Goal: Transaction & Acquisition: Purchase product/service

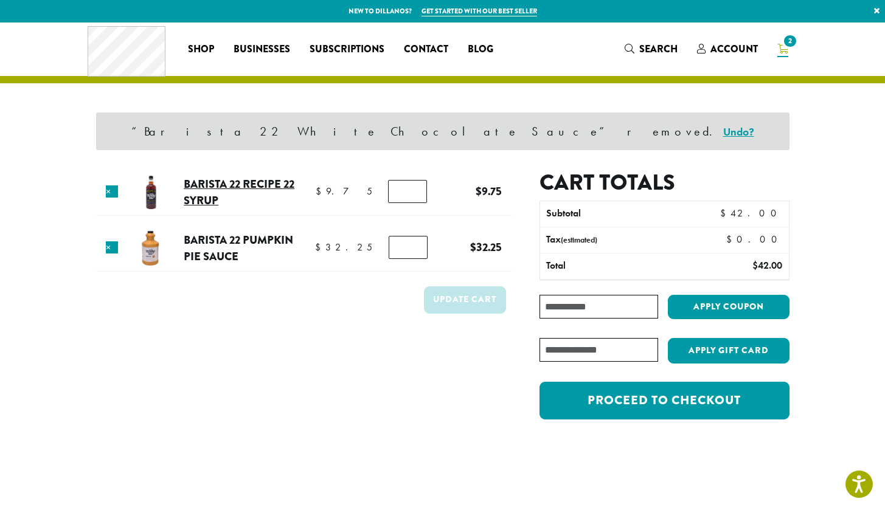
click at [216, 180] on link "Barista 22 Recipe 22 Syrup" at bounding box center [239, 192] width 111 height 33
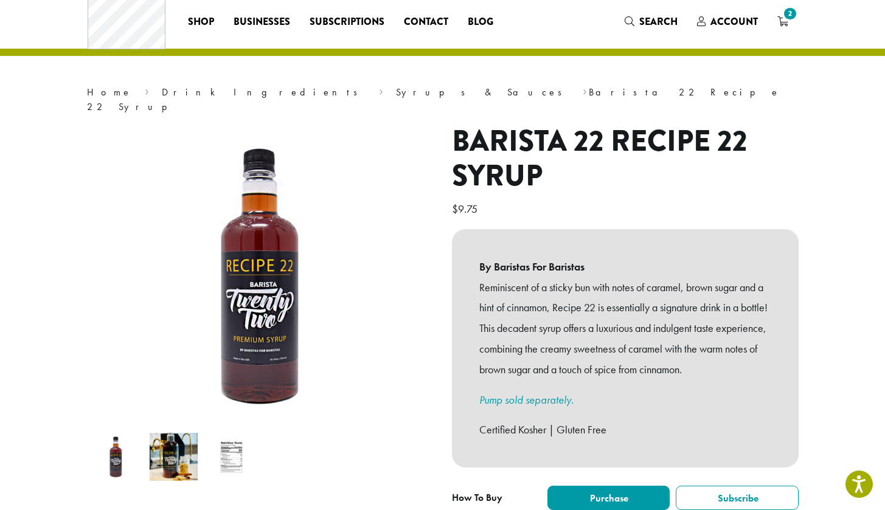
scroll to position [28, 0]
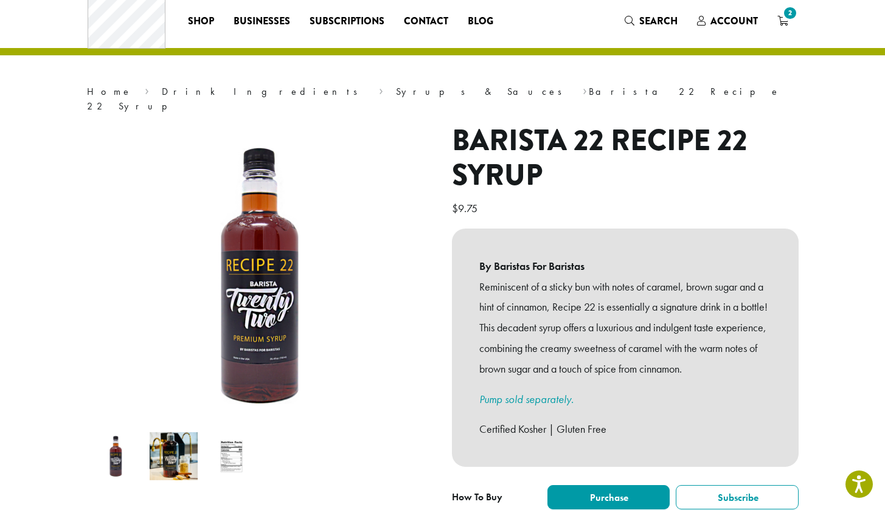
click at [179, 450] on img at bounding box center [174, 457] width 48 height 48
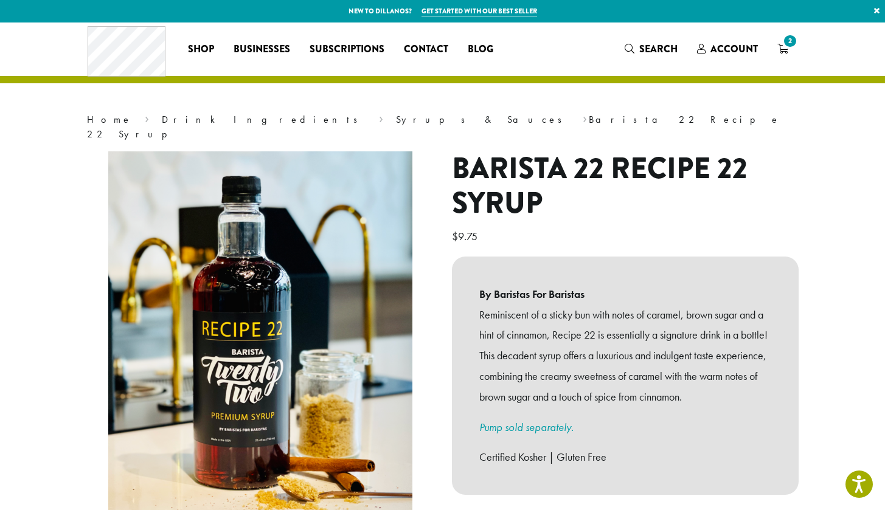
scroll to position [0, 0]
click at [779, 49] on icon "2" at bounding box center [782, 49] width 11 height 10
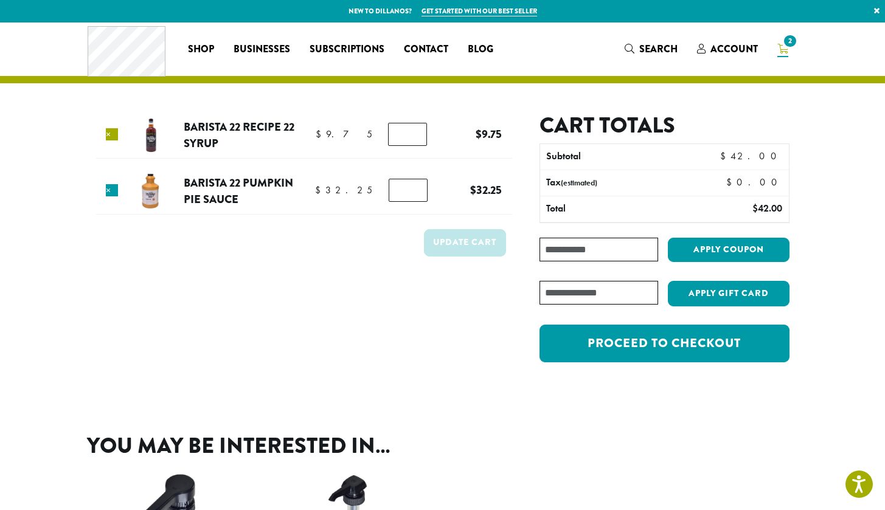
click at [114, 134] on link "×" at bounding box center [112, 134] width 12 height 12
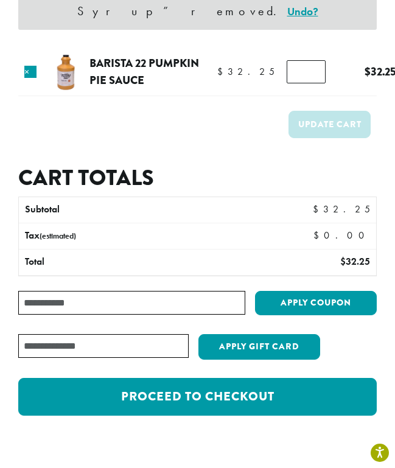
scroll to position [154, 0]
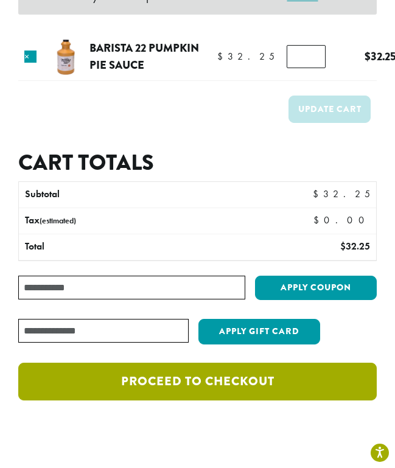
click at [66, 370] on link "Proceed to checkout" at bounding box center [197, 382] width 358 height 38
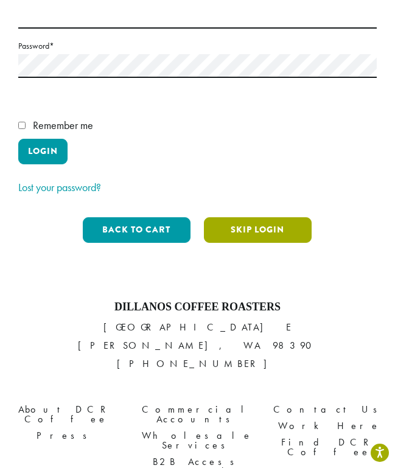
click at [253, 217] on button "Skip Login" at bounding box center [258, 230] width 108 height 26
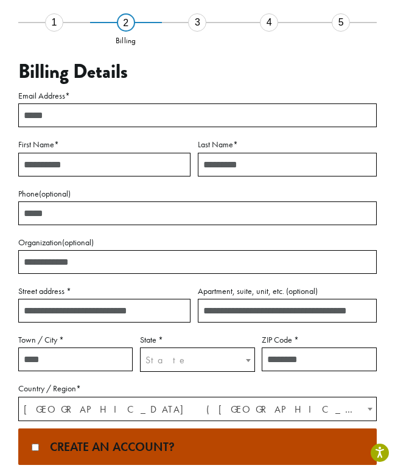
scroll to position [92, 0]
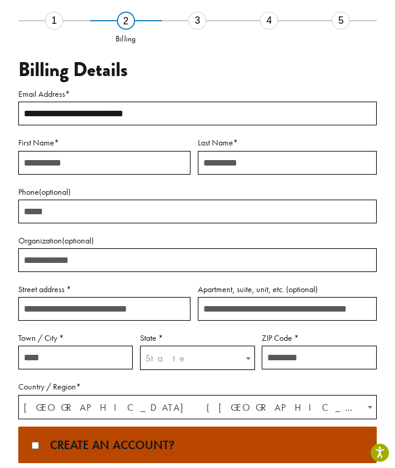
type input "**********"
type input "*******"
type input "**********"
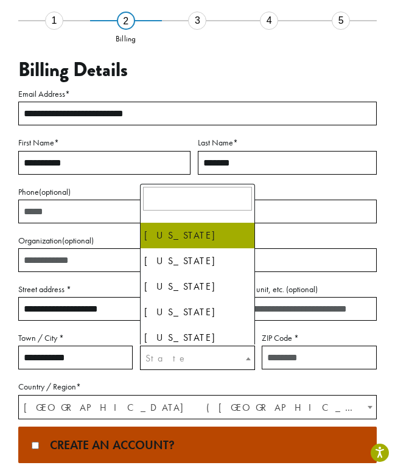
click at [166, 356] on span "State" at bounding box center [197, 358] width 113 height 24
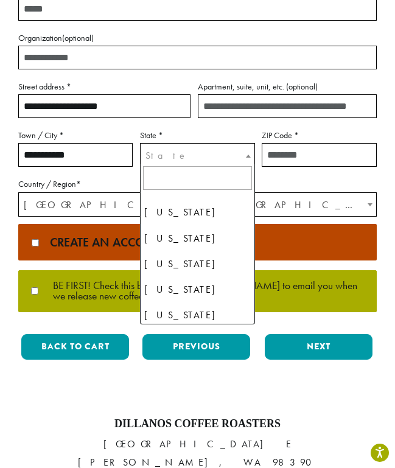
scroll to position [1061, 0]
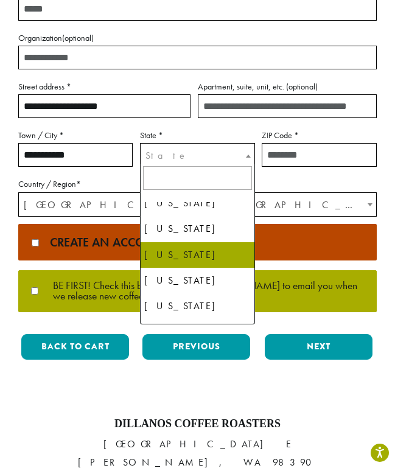
select select "**"
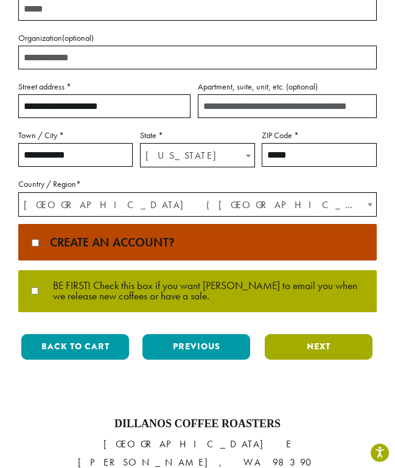
type input "*****"
click at [274, 344] on button "Next" at bounding box center [319, 347] width 108 height 26
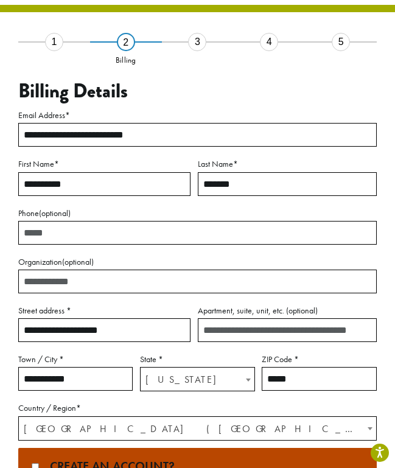
scroll to position [69, 0]
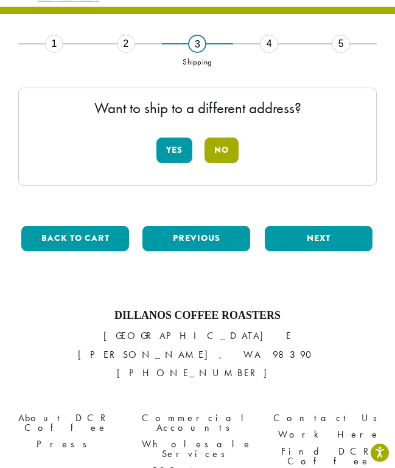
click at [217, 154] on button "No" at bounding box center [221, 150] width 34 height 26
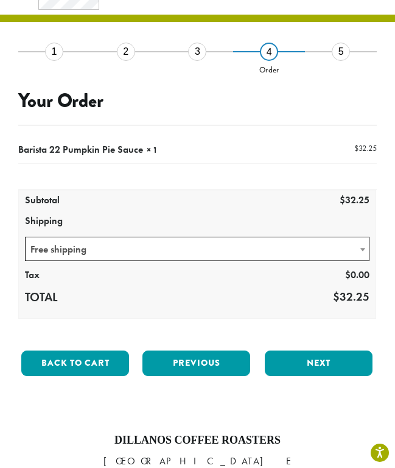
scroll to position [55, 0]
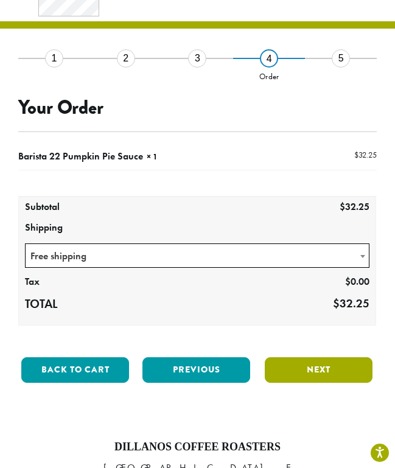
click at [299, 376] on button "Next" at bounding box center [319, 370] width 108 height 26
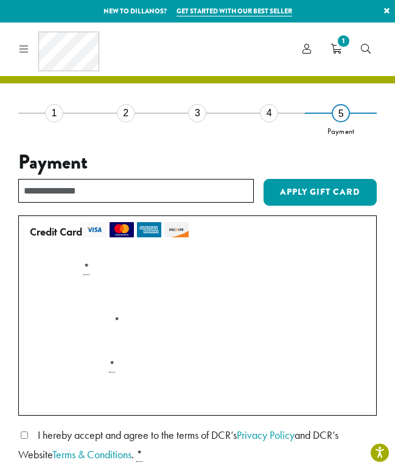
scroll to position [0, 0]
click at [339, 49] on icon "1" at bounding box center [335, 49] width 11 height 10
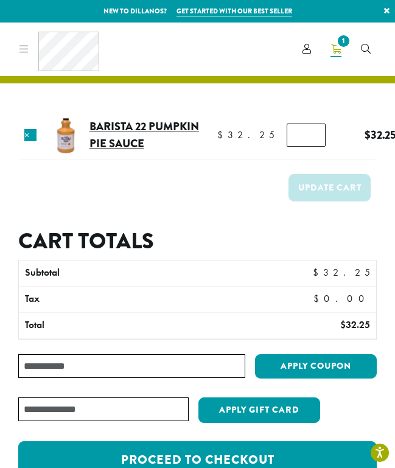
click at [120, 127] on link "Barista 22 Pumpkin Pie Sauce" at bounding box center [143, 134] width 109 height 33
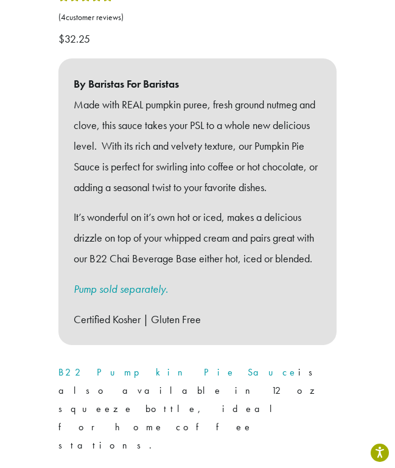
scroll to position [620, 0]
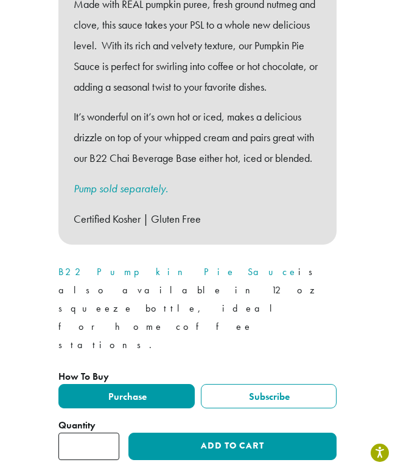
click at [74, 265] on link "B22 Pumpkin Pie Sauce" at bounding box center [178, 271] width 240 height 13
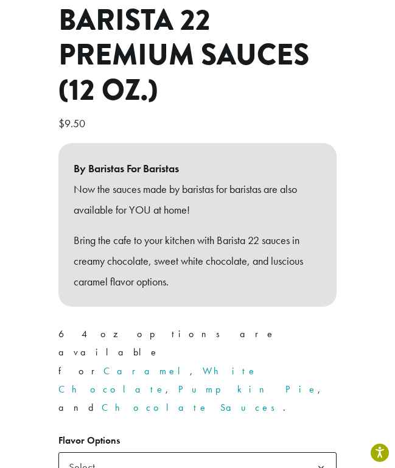
scroll to position [398, 0]
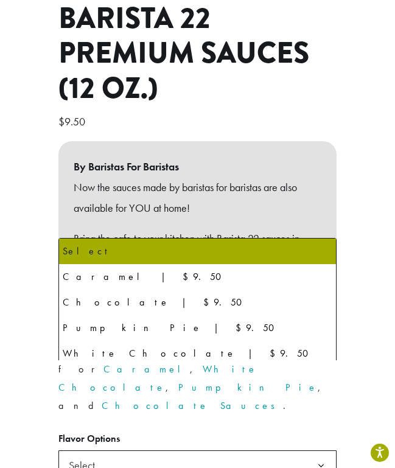
click at [65, 453] on span "Select" at bounding box center [85, 465] width 43 height 24
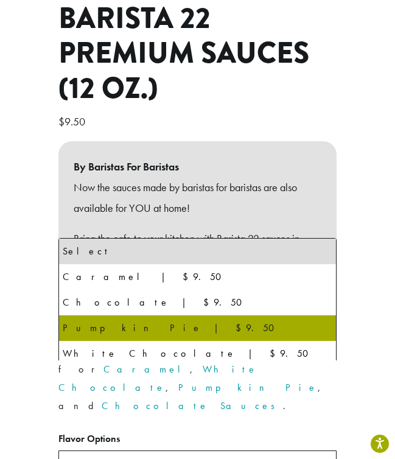
select select "**********"
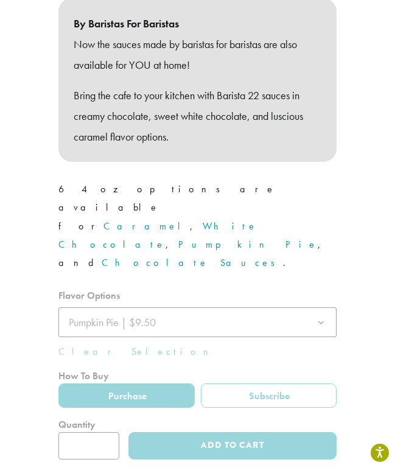
scroll to position [542, 0]
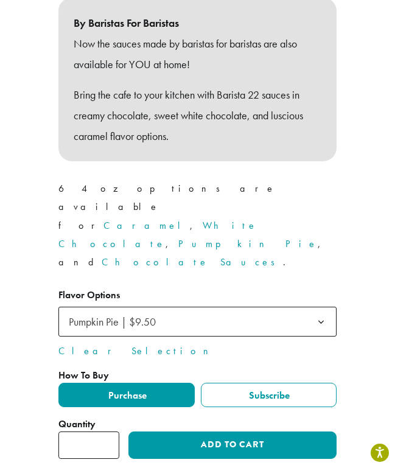
type input "*"
click at [111, 431] on input "*" at bounding box center [88, 444] width 61 height 27
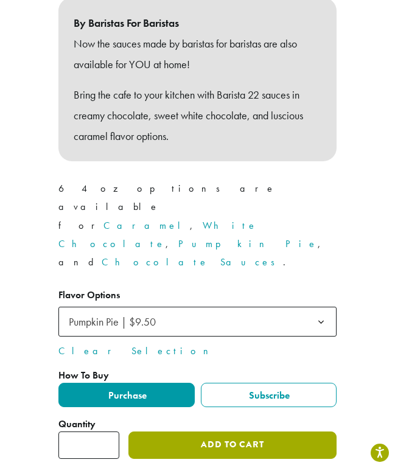
click at [159, 431] on button "Add to cart" at bounding box center [232, 444] width 208 height 27
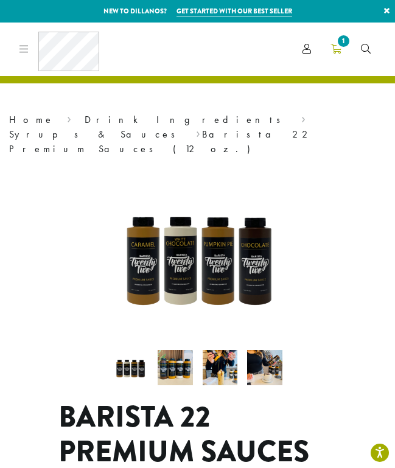
click at [340, 51] on icon "1" at bounding box center [335, 49] width 11 height 10
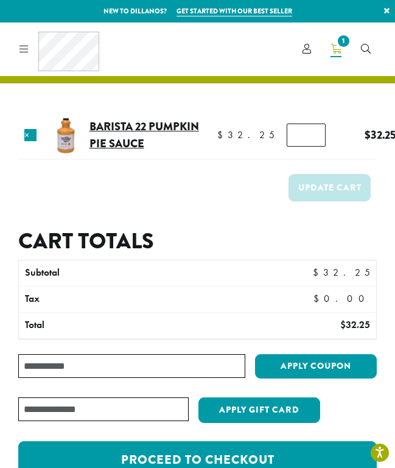
click at [144, 132] on link "Barista 22 Pumpkin Pie Sauce" at bounding box center [143, 134] width 109 height 33
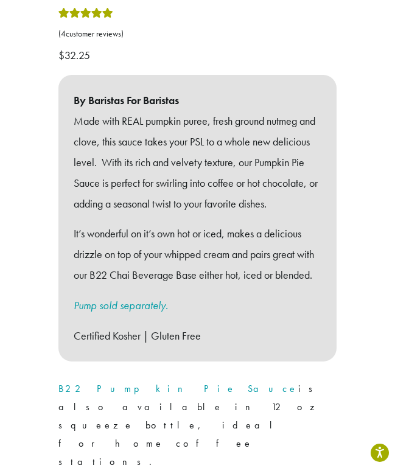
scroll to position [492, 0]
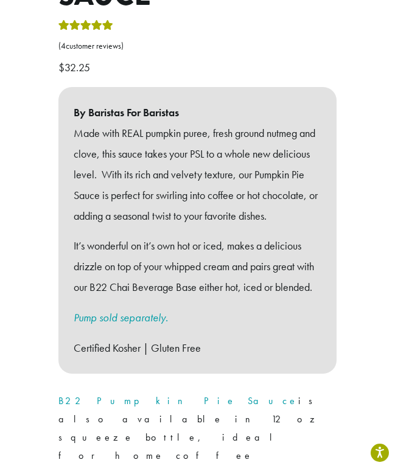
click at [83, 394] on link "B22 Pumpkin Pie Sauce" at bounding box center [178, 400] width 240 height 13
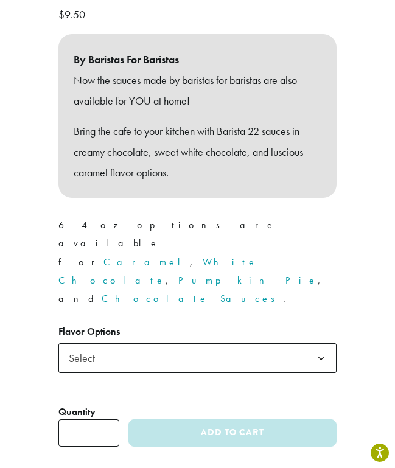
scroll to position [516, 0]
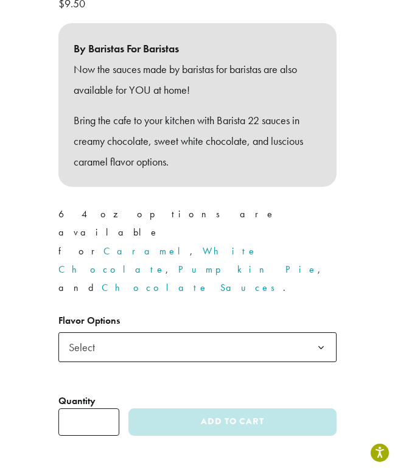
click at [111, 332] on span "Select" at bounding box center [197, 347] width 278 height 30
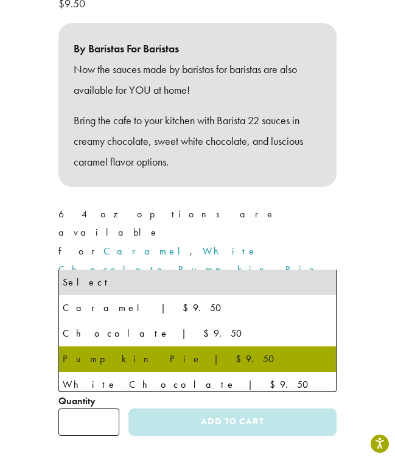
select select "**********"
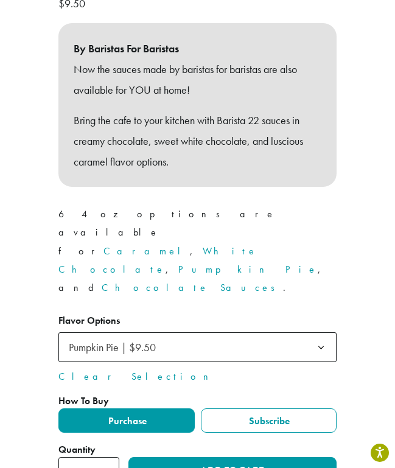
type input "*"
click at [111, 457] on input "*" at bounding box center [88, 470] width 61 height 27
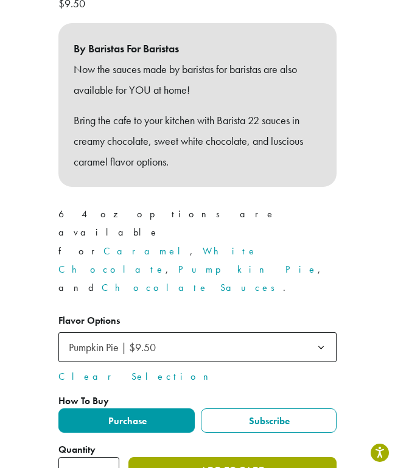
click at [155, 457] on button "Add to cart" at bounding box center [232, 470] width 208 height 27
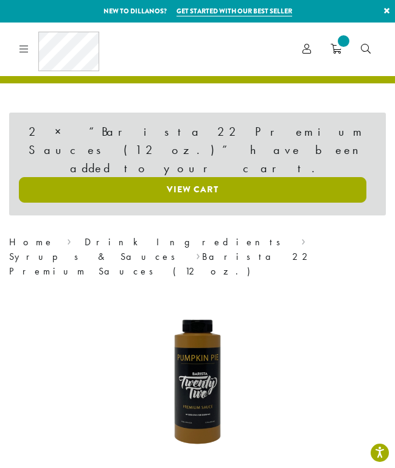
click at [271, 177] on link "View cart" at bounding box center [192, 190] width 347 height 26
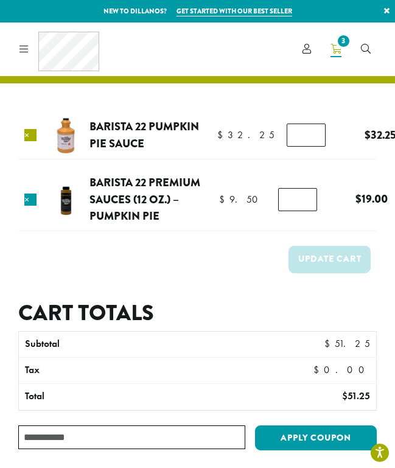
click at [33, 133] on link "×" at bounding box center [30, 135] width 12 height 12
